Goal: Task Accomplishment & Management: Complete application form

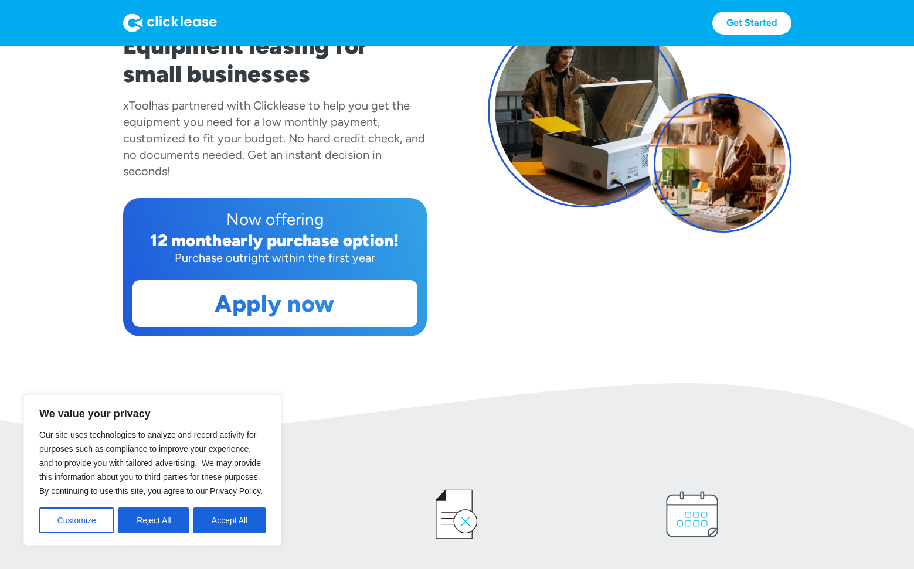
scroll to position [167, 0]
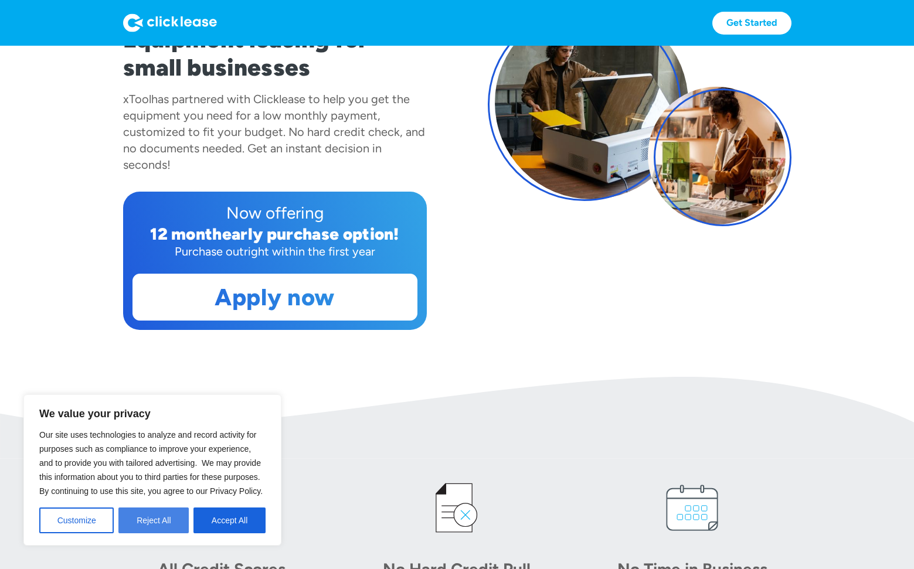
click at [159, 522] on button "Reject All" at bounding box center [153, 521] width 70 height 26
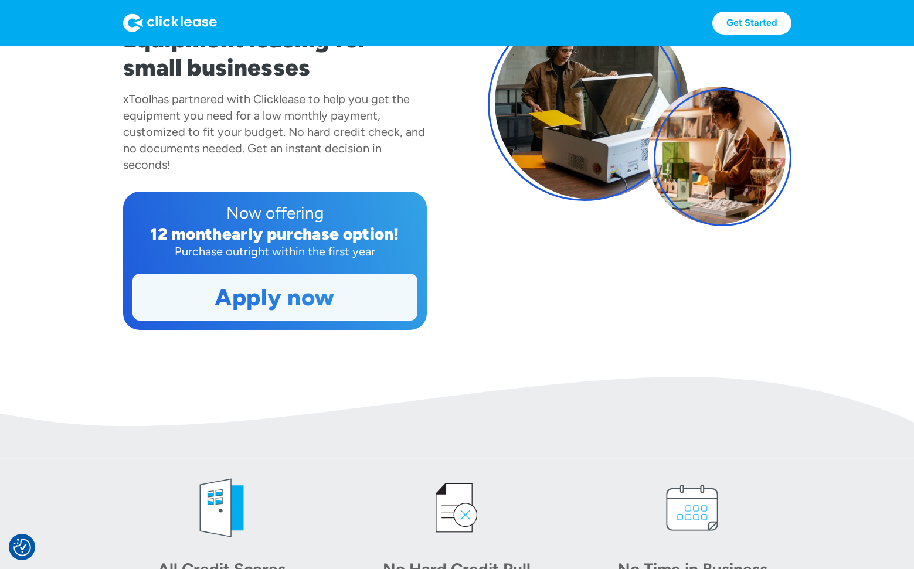
click at [291, 296] on link "Apply now" at bounding box center [275, 297] width 284 height 46
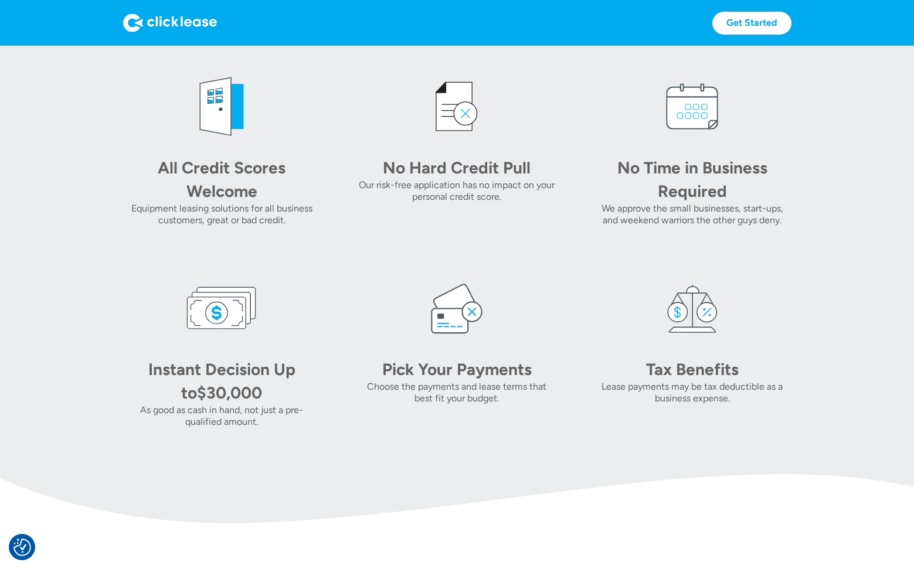
scroll to position [542, 0]
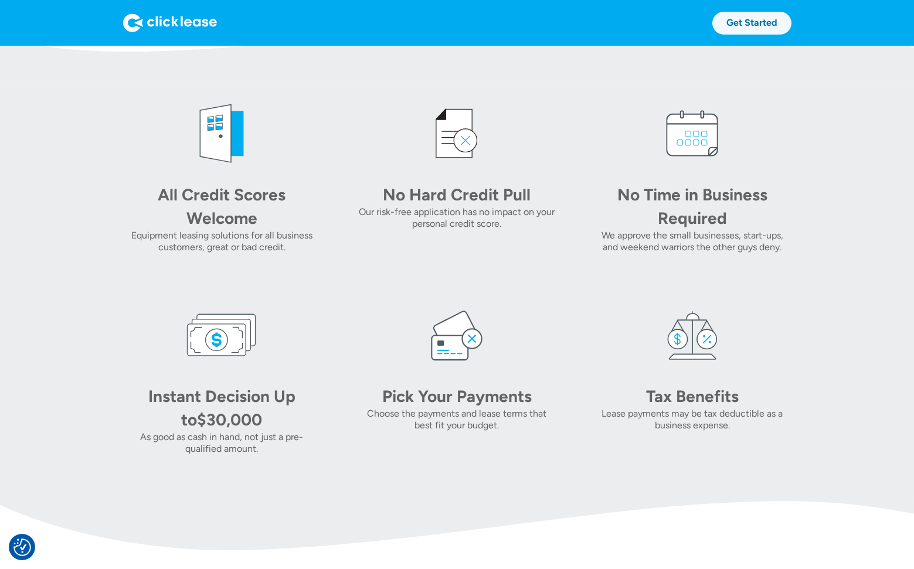
click at [748, 24] on link "Get Started" at bounding box center [751, 23] width 79 height 23
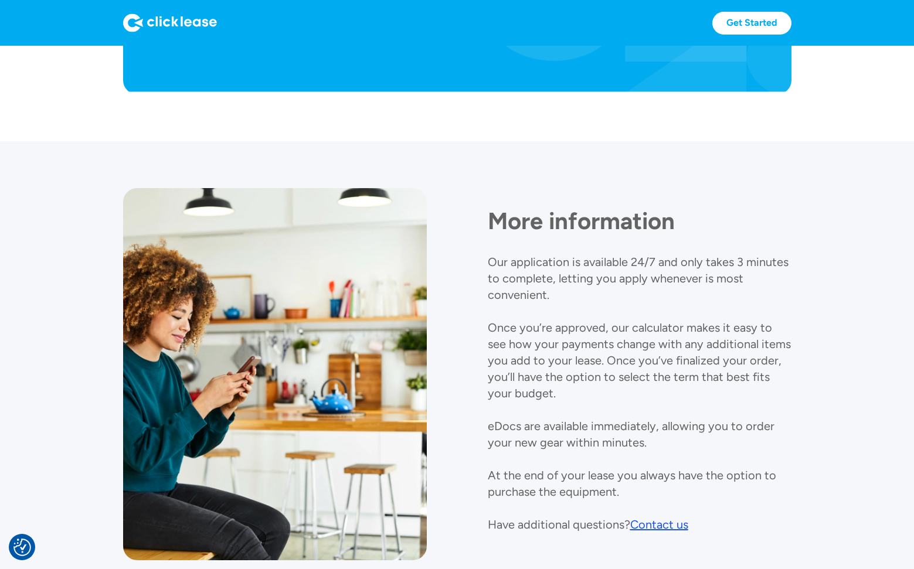
scroll to position [1272, 0]
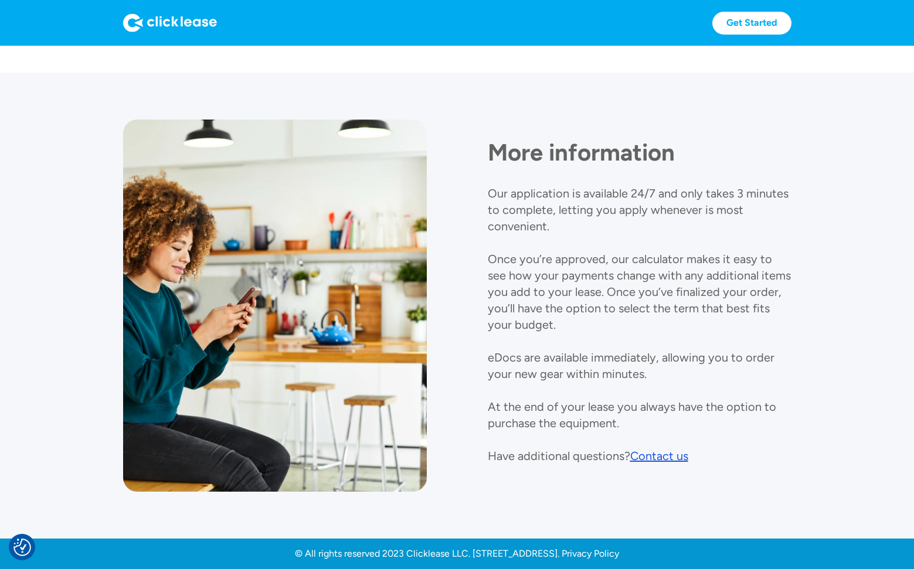
click at [653, 458] on div "Contact us" at bounding box center [659, 456] width 58 height 14
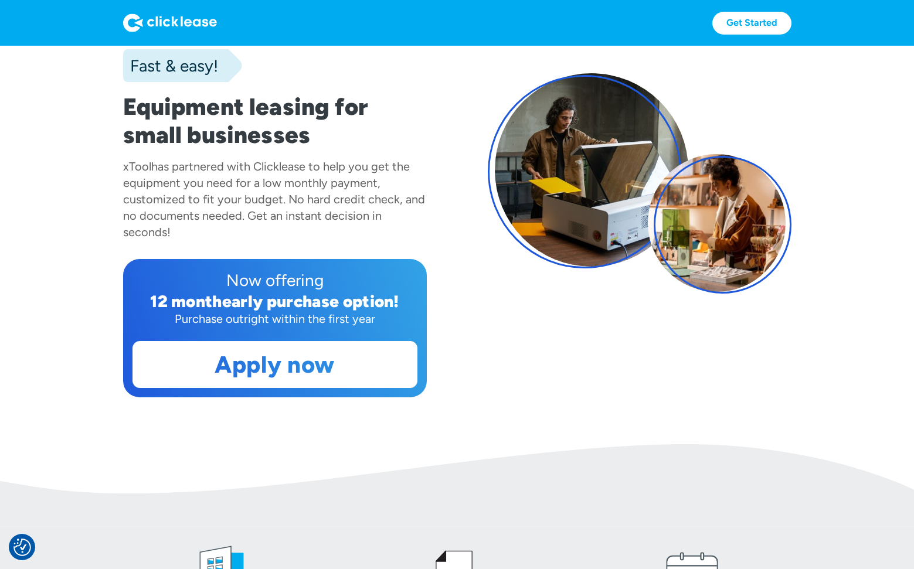
scroll to position [97, 0]
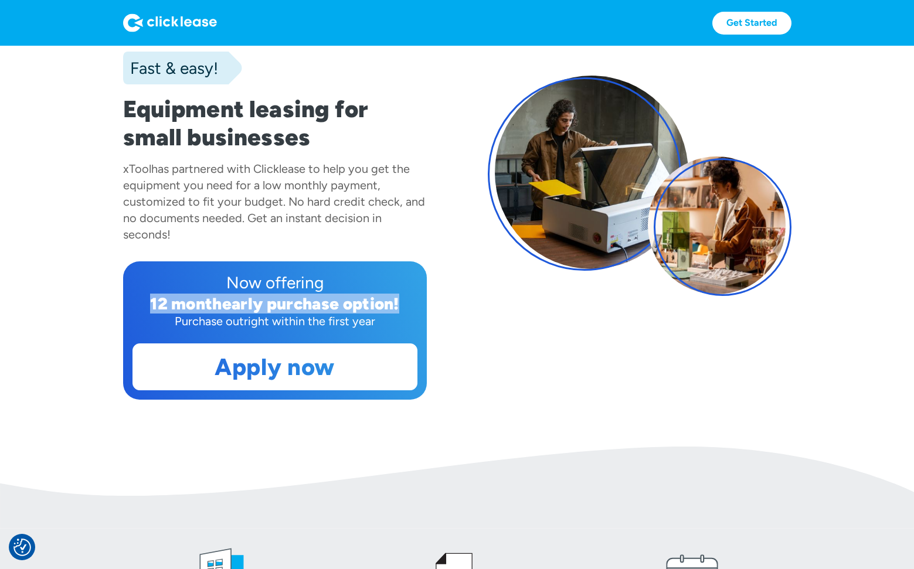
drag, startPoint x: 145, startPoint y: 305, endPoint x: 396, endPoint y: 304, distance: 250.9
click at [396, 304] on div "Now offering 12 month early purchase option! Purchase outright within the first…" at bounding box center [275, 330] width 304 height 138
copy div "12 month early purchase option"
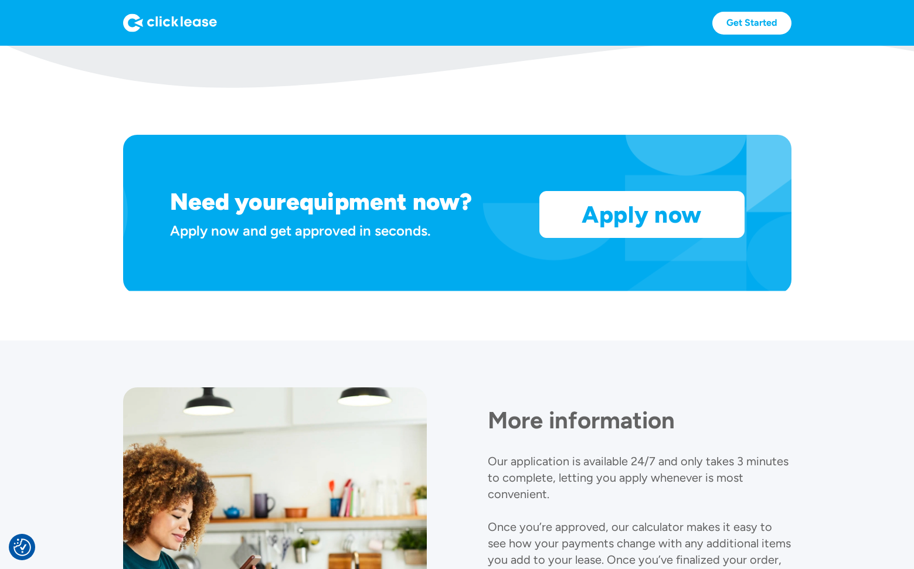
scroll to position [1272, 0]
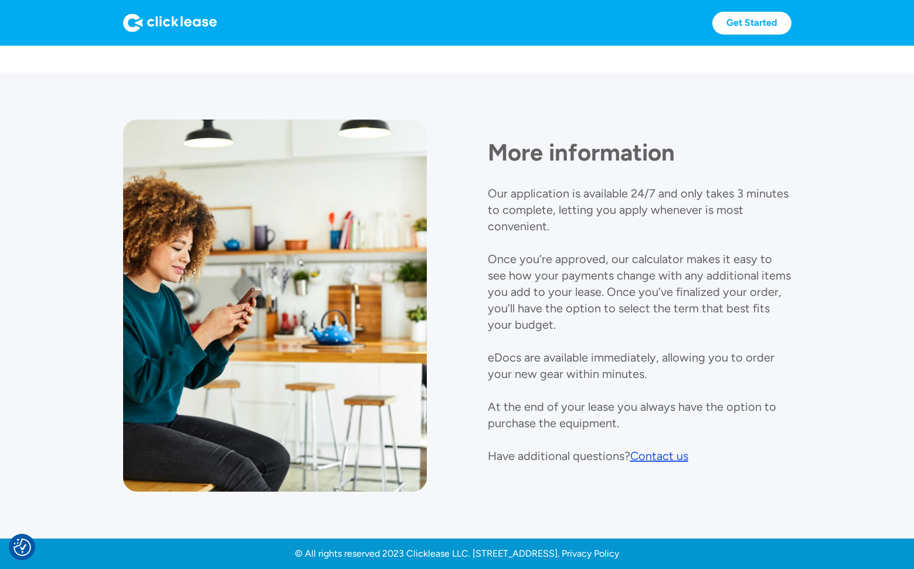
click at [640, 461] on div "Contact us" at bounding box center [659, 456] width 58 height 14
click at [658, 458] on div "Contact us" at bounding box center [659, 456] width 58 height 14
